Goal: Information Seeking & Learning: Find specific fact

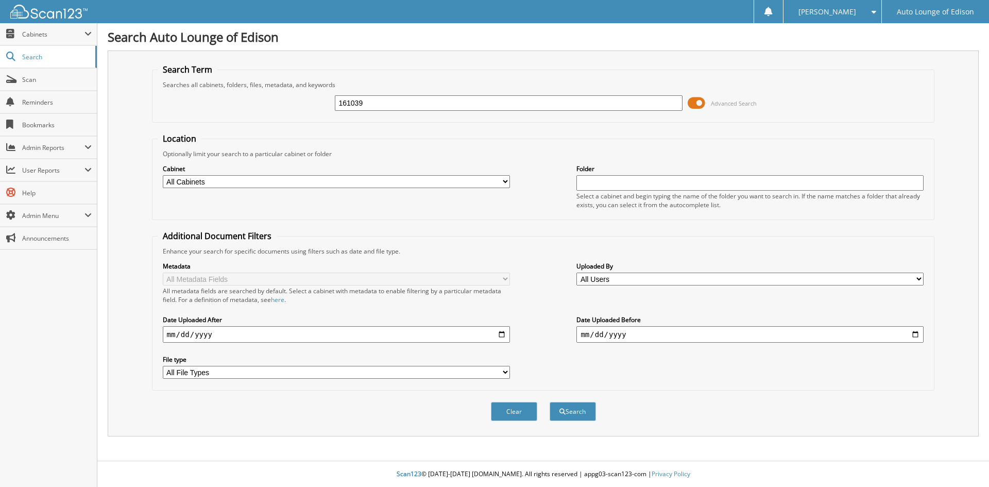
type input "161039"
click at [291, 182] on select "All Cabinets A1 CAR DEALS ACCOUNTS PAYABLE COMPANY DOCS PARTS SERVICE RO TIME S…" at bounding box center [336, 181] width 347 height 13
select select "42421"
click at [163, 175] on select "All Cabinets A1 CAR DEALS ACCOUNTS PAYABLE COMPANY DOCS PARTS SERVICE RO TIME S…" at bounding box center [336, 181] width 347 height 13
click at [570, 410] on button "Search" at bounding box center [573, 411] width 46 height 19
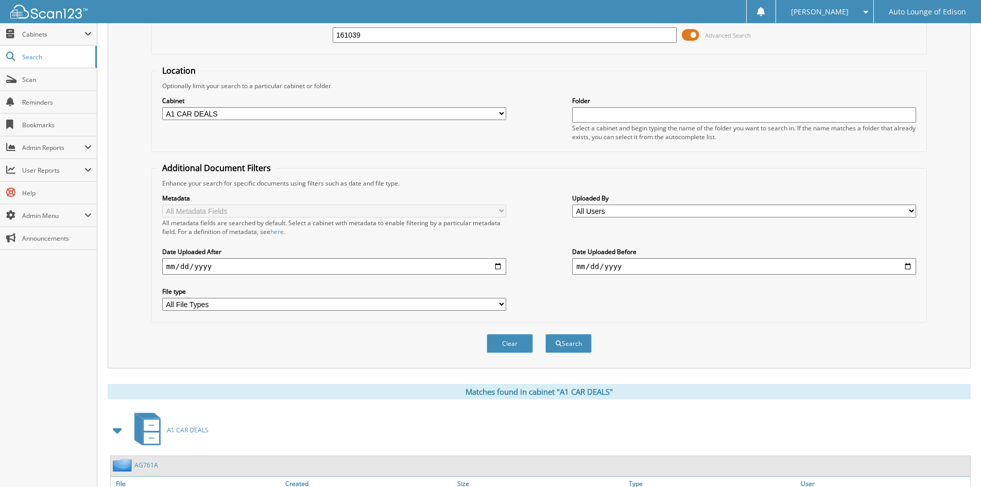
scroll to position [129, 0]
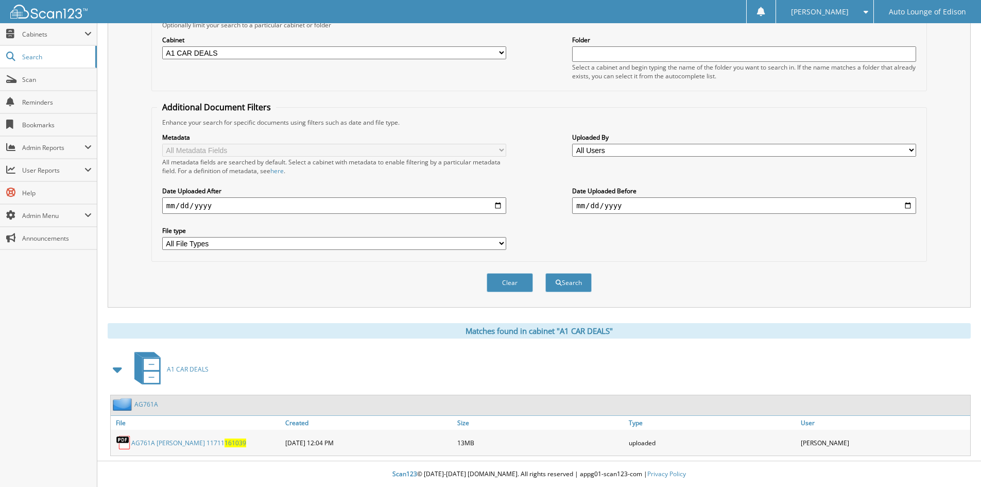
click at [149, 404] on link "AG761A" at bounding box center [146, 404] width 24 height 9
